Goal: Use online tool/utility

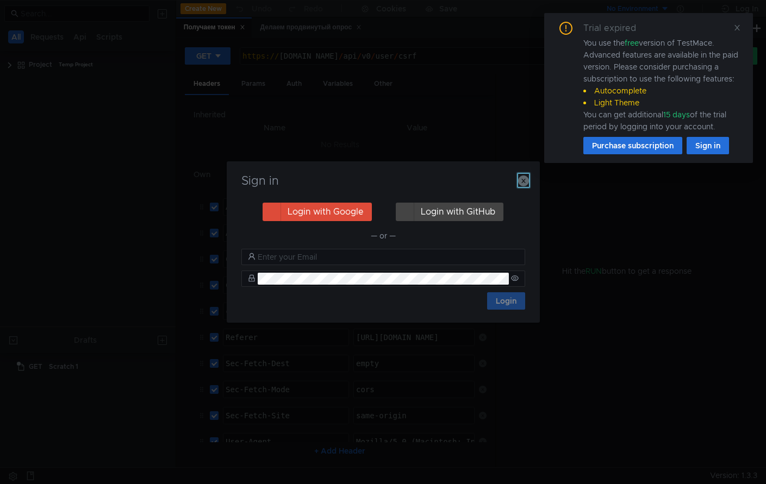
click at [520, 185] on icon "button" at bounding box center [523, 181] width 11 height 11
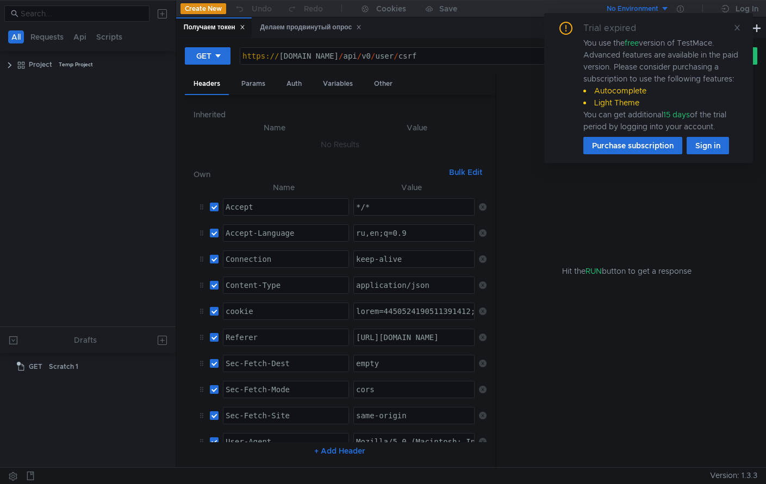
click at [738, 30] on icon at bounding box center [737, 28] width 8 height 8
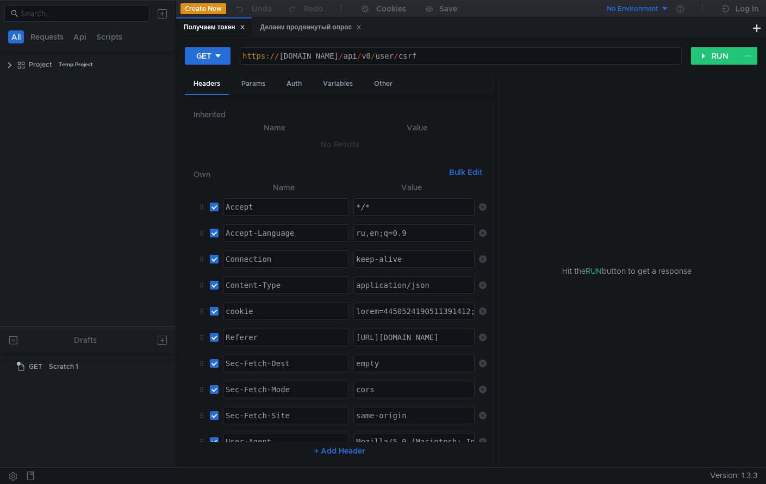
click at [159, 14] on button at bounding box center [162, 13] width 17 height 17
click at [257, 54] on app-tour-anchor "cURL" at bounding box center [259, 57] width 19 height 13
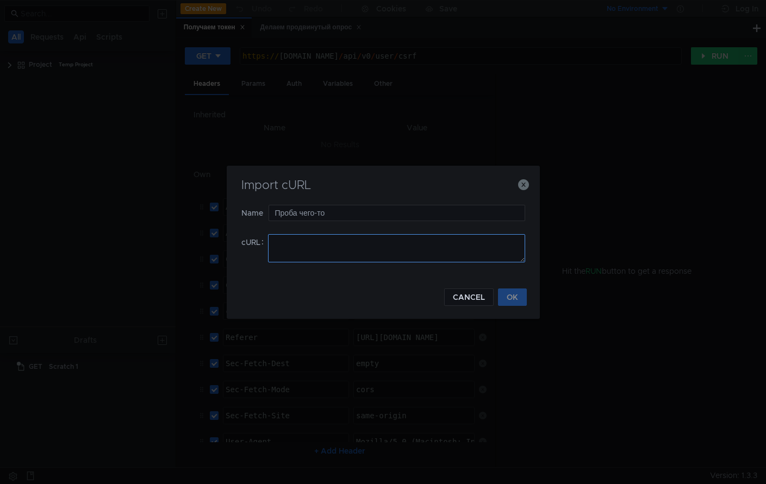
type input "Проба чего-то"
click at [304, 253] on textarea at bounding box center [396, 248] width 257 height 28
paste textarea "curl 'https://pythia-staging.common.yandex.ru/api/v0/survey/YVNTtiHstuUt6xrm87E…"
type textarea "curl 'https://pythia-staging.common.yandex.ru/api/v0/survey/YVNTtiHstuUt6xrm87E…"
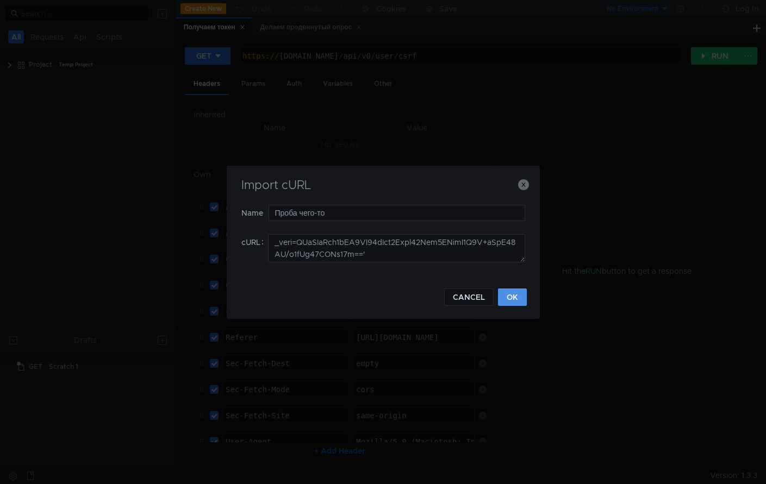
click at [515, 297] on button "OK" at bounding box center [512, 297] width 29 height 17
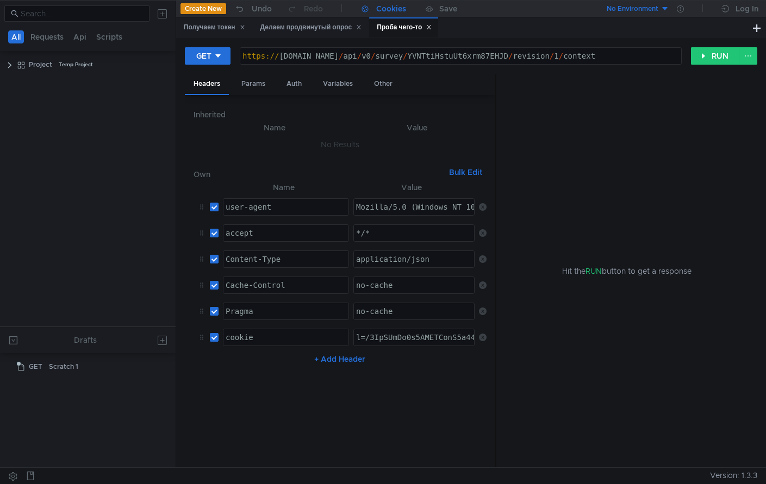
scroll to position [2, 0]
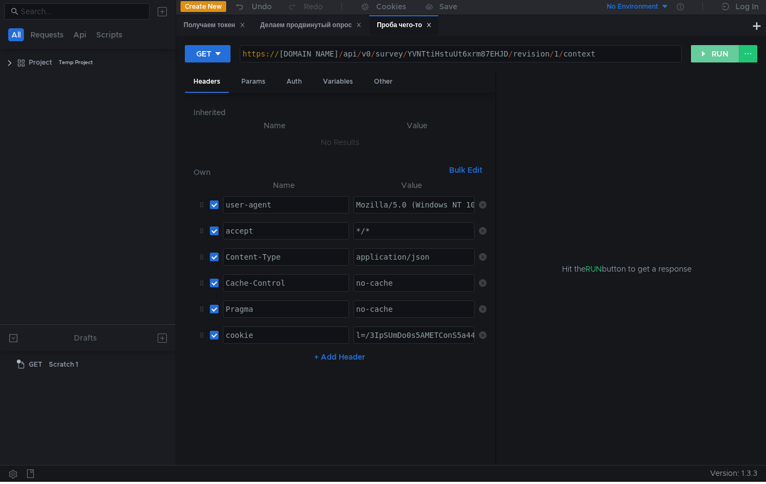
click at [707, 57] on button "RUN" at bounding box center [715, 53] width 48 height 17
